Goal: Transaction & Acquisition: Purchase product/service

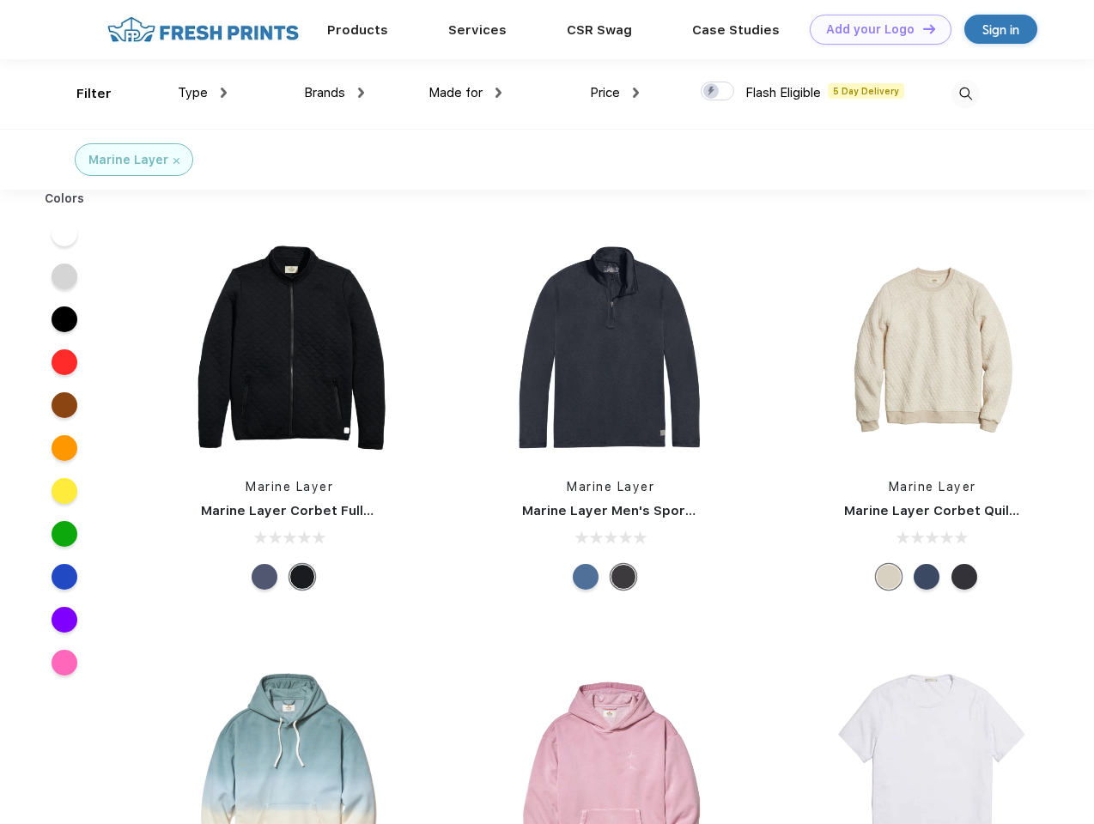
click at [874, 29] on link "Add your Logo Design Tool" at bounding box center [881, 30] width 142 height 30
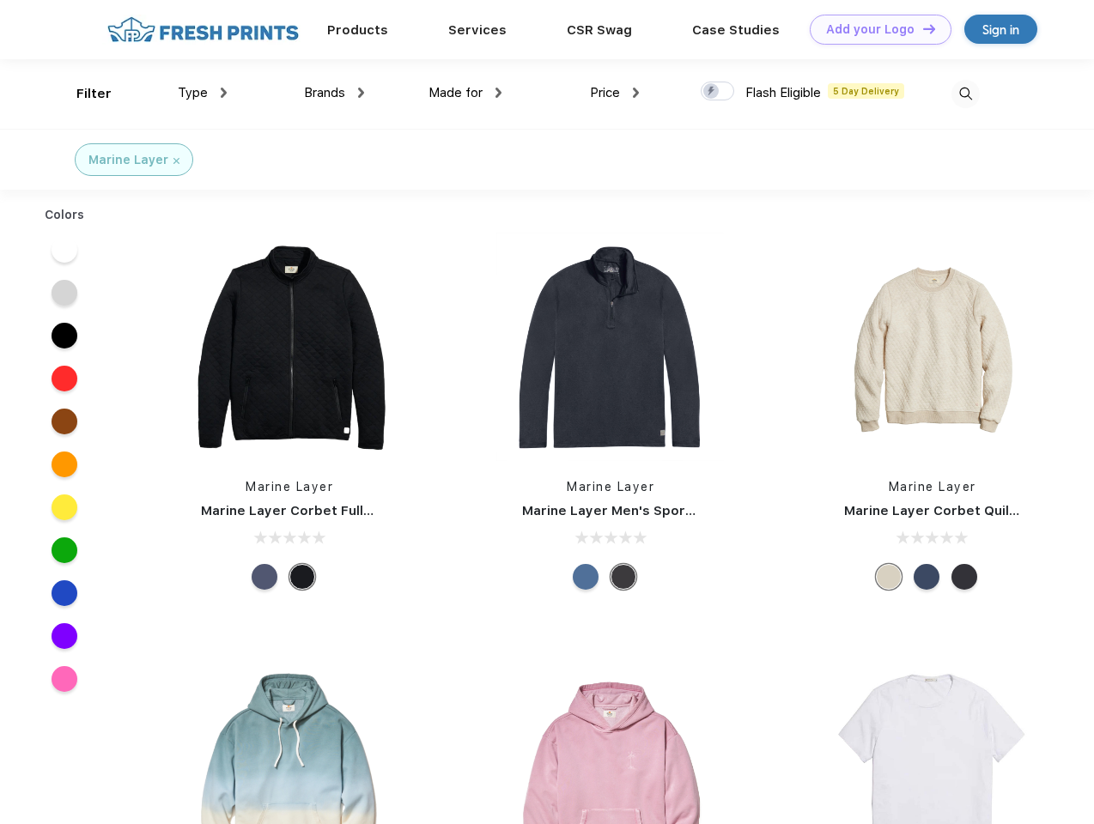
click at [0, 0] on div "Design Tool" at bounding box center [0, 0] width 0 height 0
click at [921, 28] on link "Add your Logo Design Tool" at bounding box center [881, 30] width 142 height 30
click at [82, 94] on div "Filter" at bounding box center [93, 94] width 35 height 20
click at [203, 93] on span "Type" at bounding box center [193, 92] width 30 height 15
click at [334, 93] on span "Brands" at bounding box center [324, 92] width 41 height 15
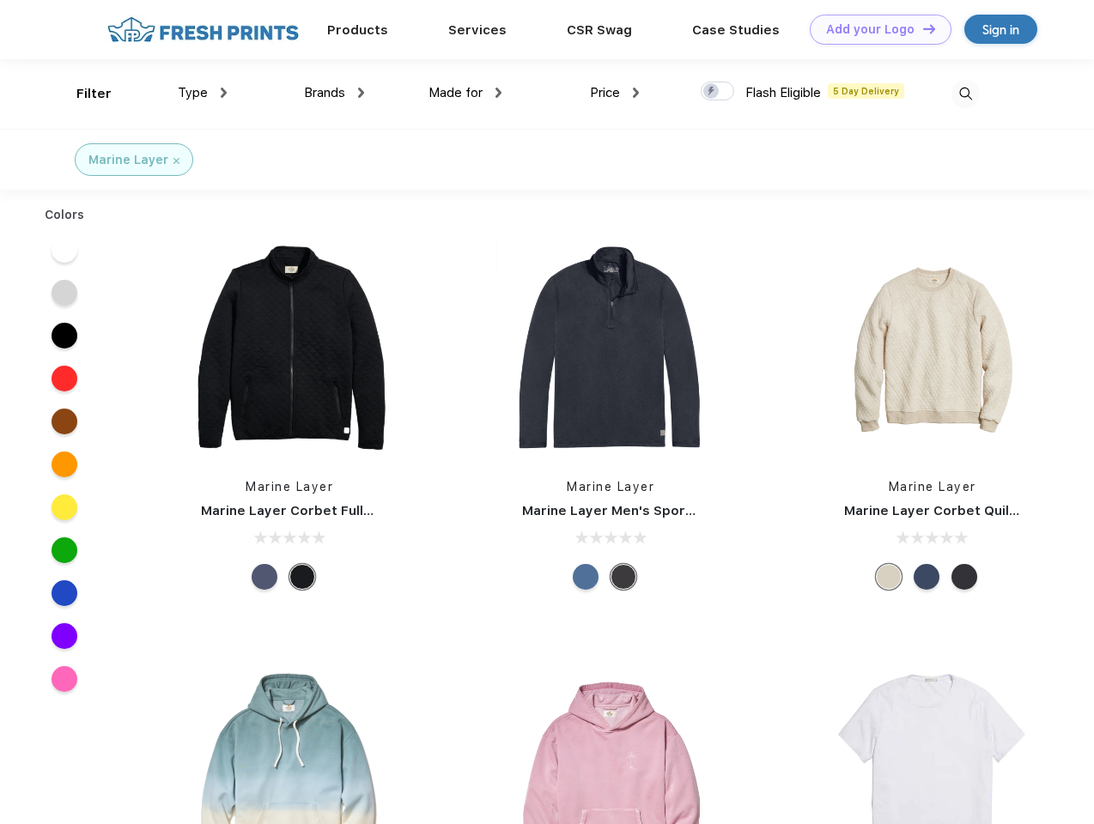
click at [465, 93] on span "Made for" at bounding box center [456, 92] width 54 height 15
click at [615, 93] on span "Price" at bounding box center [605, 92] width 30 height 15
click at [718, 92] on div at bounding box center [717, 91] width 33 height 19
click at [712, 92] on input "checkbox" at bounding box center [706, 86] width 11 height 11
click at [965, 94] on img at bounding box center [965, 94] width 28 height 28
